Goal: Download file/media

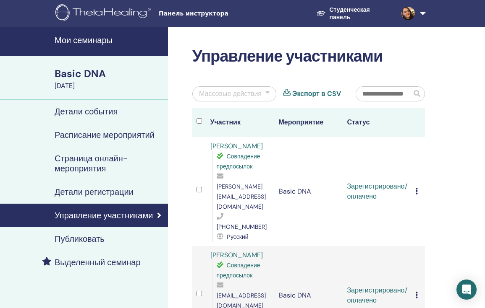
click at [415, 188] on icon at bounding box center [416, 191] width 3 height 7
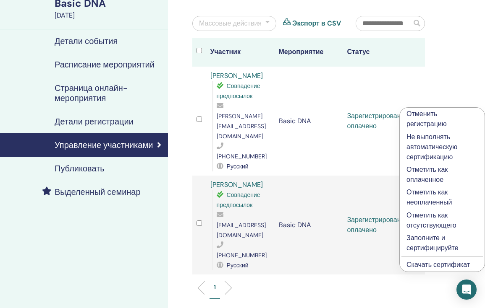
scroll to position [71, 0]
click at [424, 264] on link "Скачать сертификат" at bounding box center [437, 264] width 63 height 9
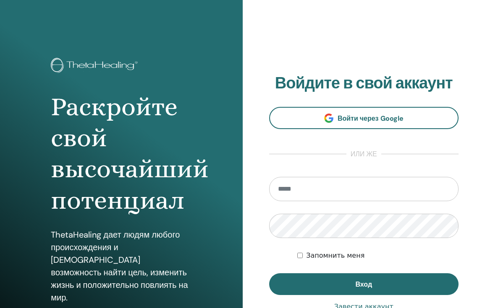
click at [373, 191] on input "email" at bounding box center [364, 189] width 190 height 24
type input "*"
type input "**********"
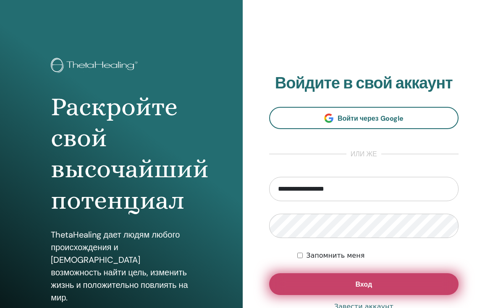
click at [378, 287] on button "Вход" at bounding box center [364, 285] width 190 height 22
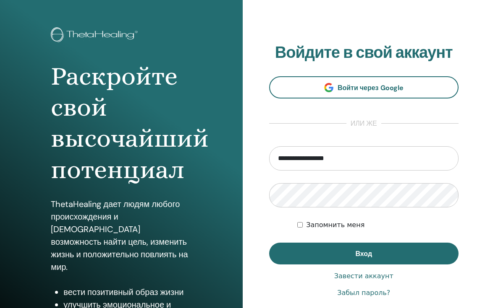
scroll to position [41, 0]
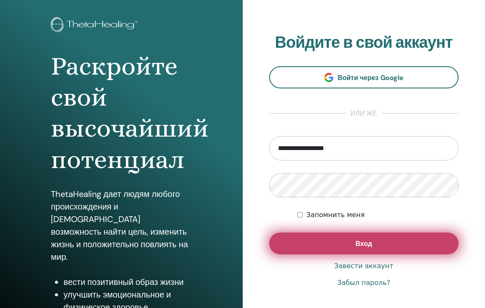
click at [343, 247] on button "Вход" at bounding box center [364, 244] width 190 height 22
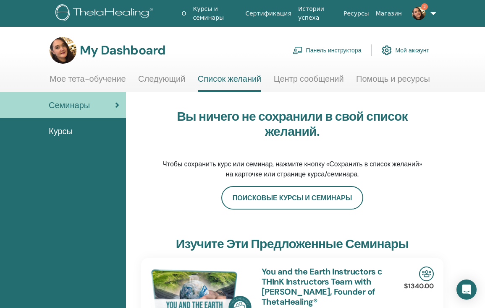
click at [428, 15] on link "2" at bounding box center [419, 13] width 28 height 27
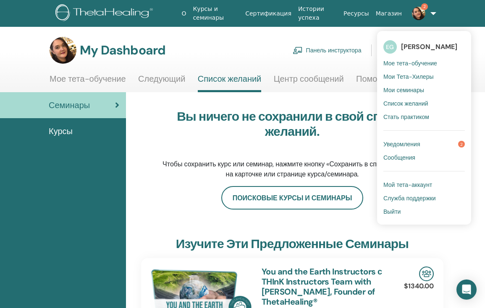
click at [394, 146] on span "Уведомления" at bounding box center [401, 145] width 37 height 8
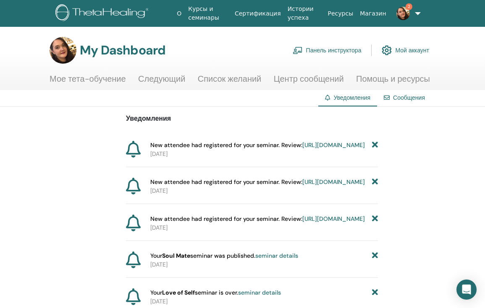
click at [302, 223] on link "https://member.thetahealing.com/instructor/seminar/371193/attendees" at bounding box center [333, 219] width 63 height 8
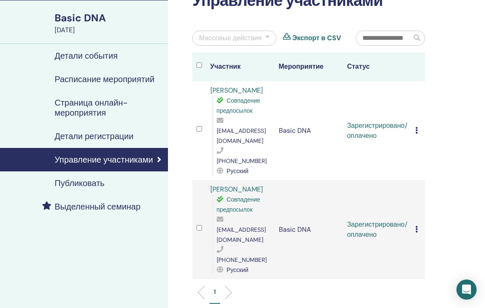
scroll to position [57, 0]
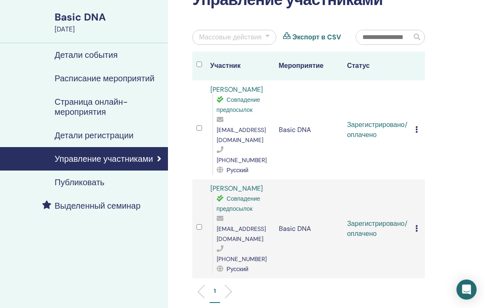
click at [415, 225] on icon at bounding box center [416, 228] width 3 height 7
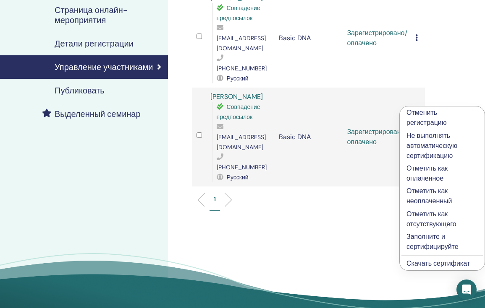
scroll to position [148, 0]
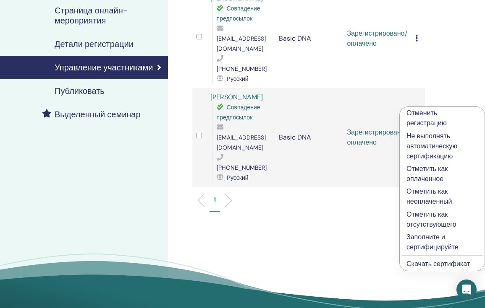
click at [420, 264] on link "Скачать сертификат" at bounding box center [437, 264] width 63 height 9
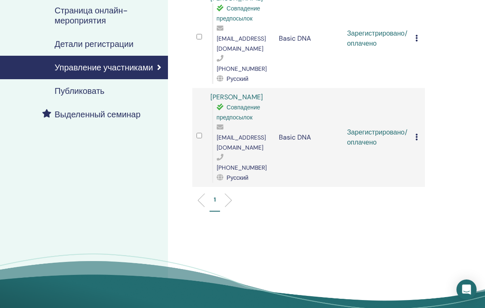
click at [436, 71] on div "Управление участниками Массовые действия Экспорт в CSV Участник Мероприятие Ста…" at bounding box center [336, 108] width 336 height 459
click at [418, 34] on div "Отменить регистрацию Не выполнять автоматическую сертификацию Отметить как опла…" at bounding box center [417, 39] width 5 height 10
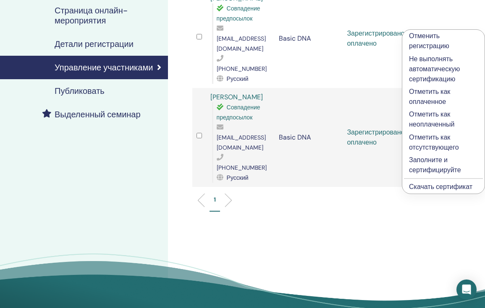
click at [426, 187] on link "Скачать сертификат" at bounding box center [440, 187] width 63 height 9
